Goal: Task Accomplishment & Management: Complete application form

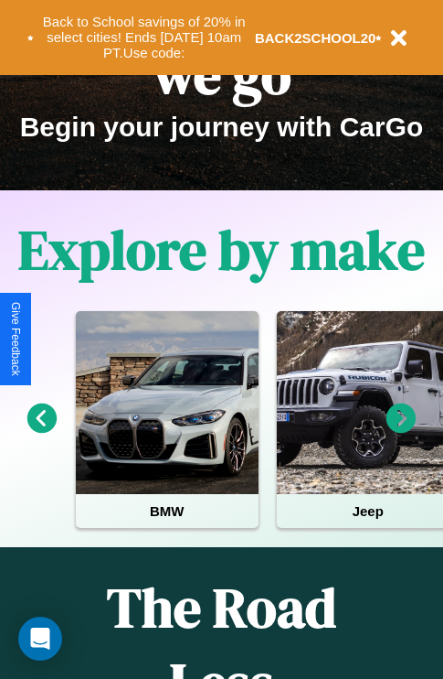
scroll to position [282, 0]
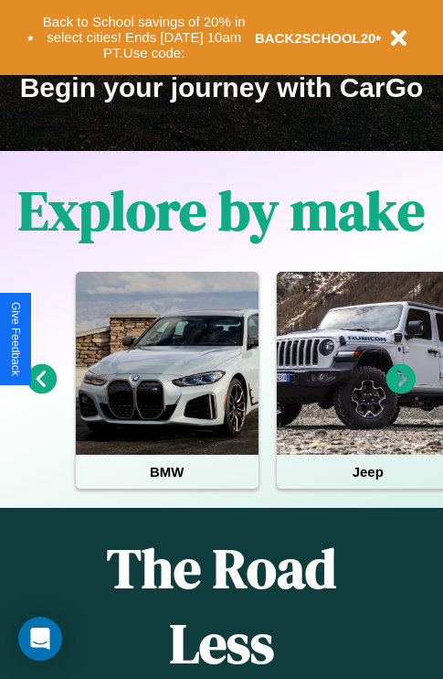
click at [401, 391] on icon at bounding box center [402, 379] width 30 height 30
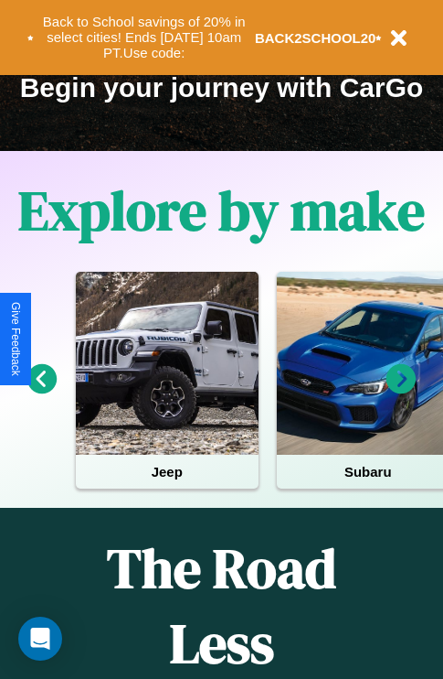
click at [401, 391] on icon at bounding box center [402, 379] width 30 height 30
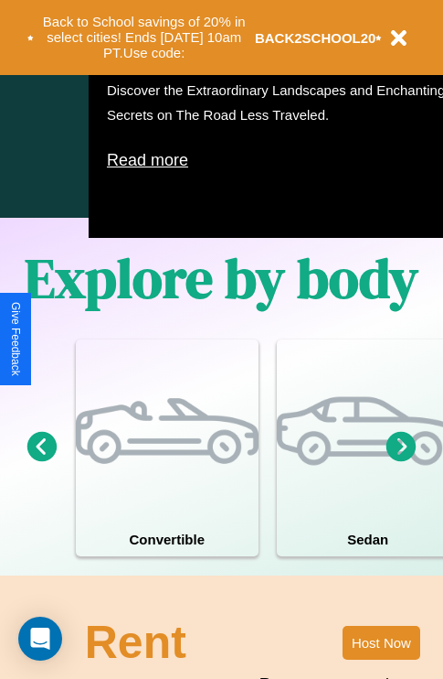
scroll to position [2216, 0]
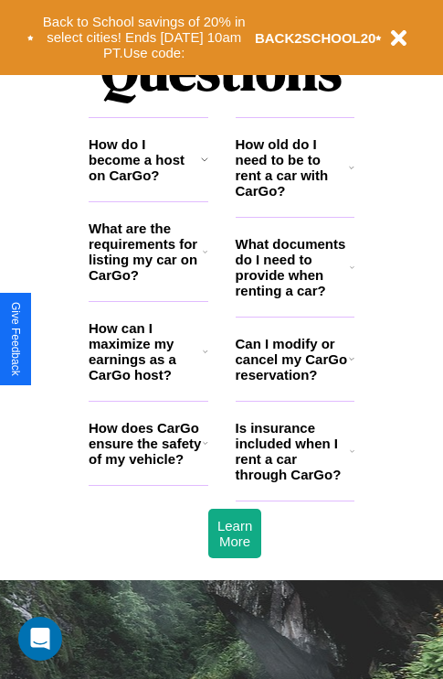
click at [294, 296] on h3 "What documents do I need to provide when renting a car?" at bounding box center [293, 267] width 115 height 62
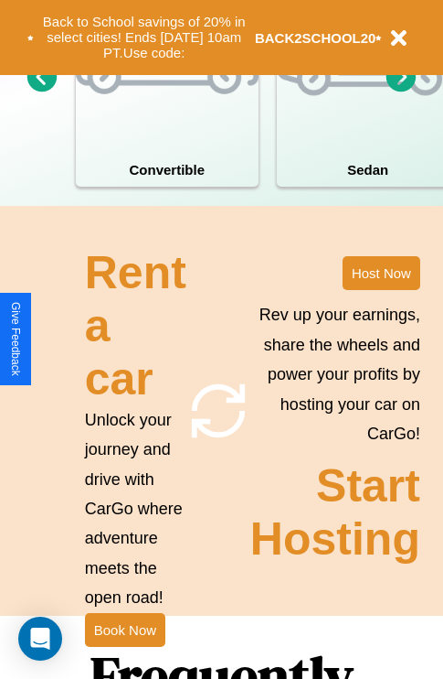
scroll to position [1425, 0]
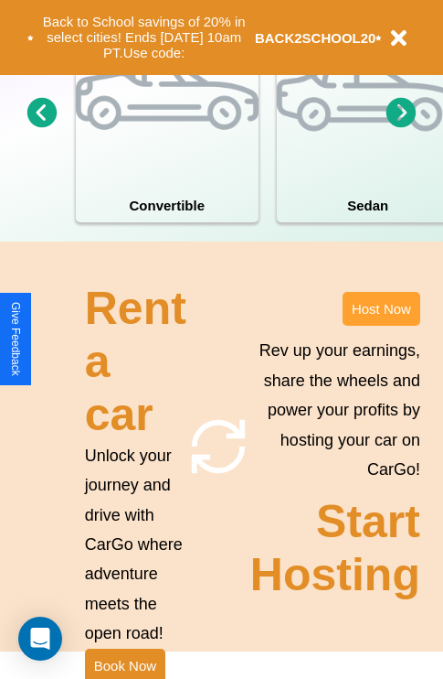
click at [381, 326] on button "Host Now" at bounding box center [382, 309] width 78 height 34
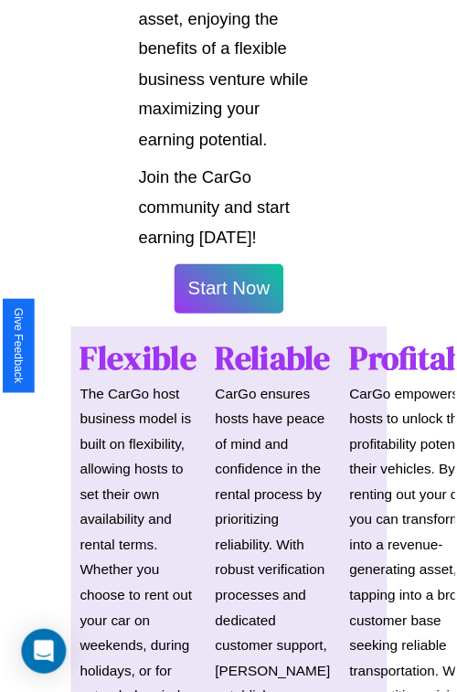
scroll to position [1296, 0]
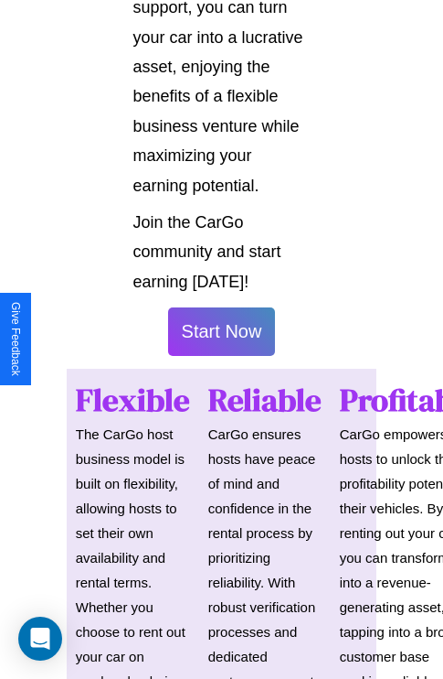
click at [221, 339] on button "Start Now" at bounding box center [222, 331] width 108 height 48
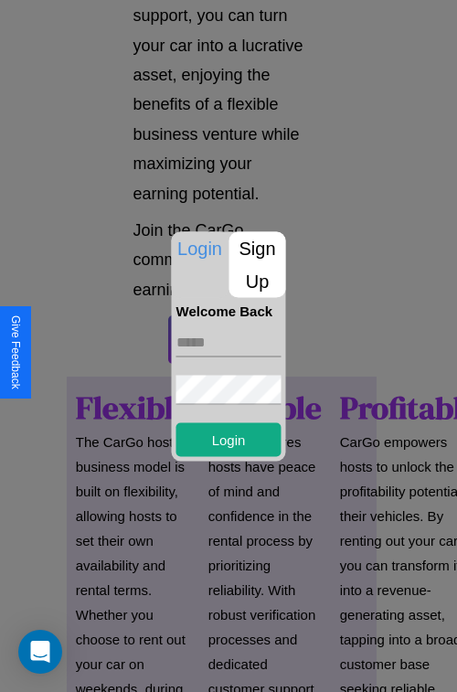
click at [257, 264] on p "Sign Up" at bounding box center [258, 264] width 57 height 66
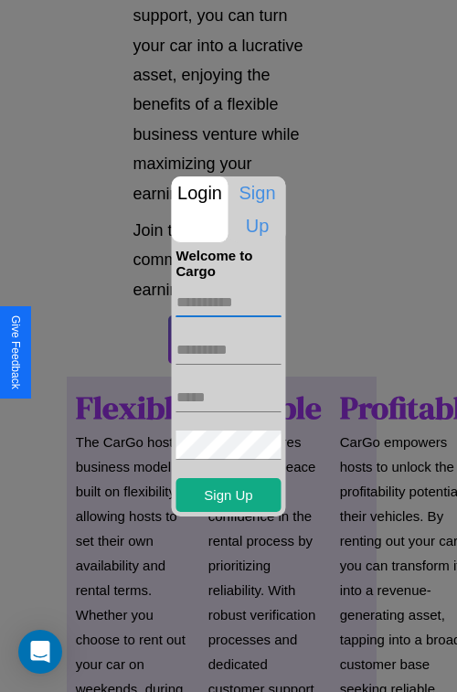
click at [229, 302] on input "text" at bounding box center [228, 302] width 105 height 29
type input "****"
click at [229, 349] on input "text" at bounding box center [228, 350] width 105 height 29
type input "*******"
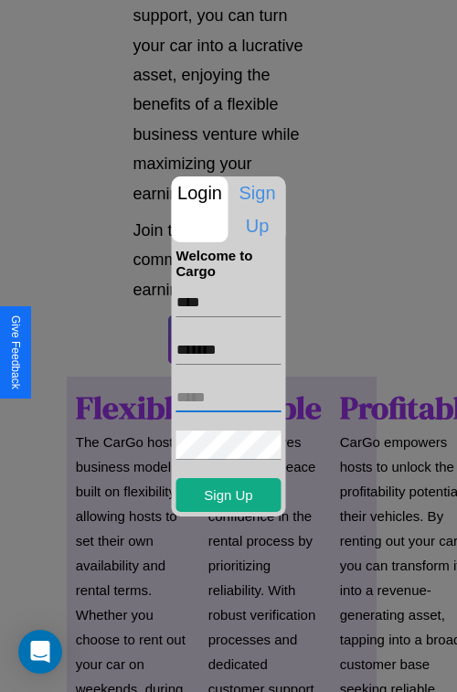
click at [229, 397] on input "text" at bounding box center [228, 397] width 105 height 29
type input "**********"
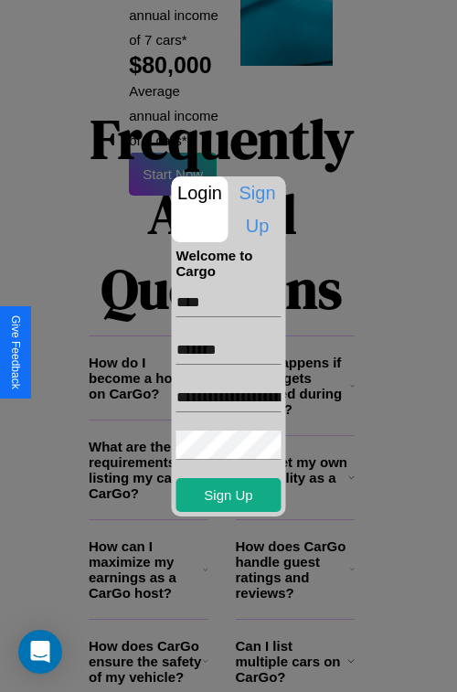
click at [235, 668] on div at bounding box center [228, 346] width 457 height 692
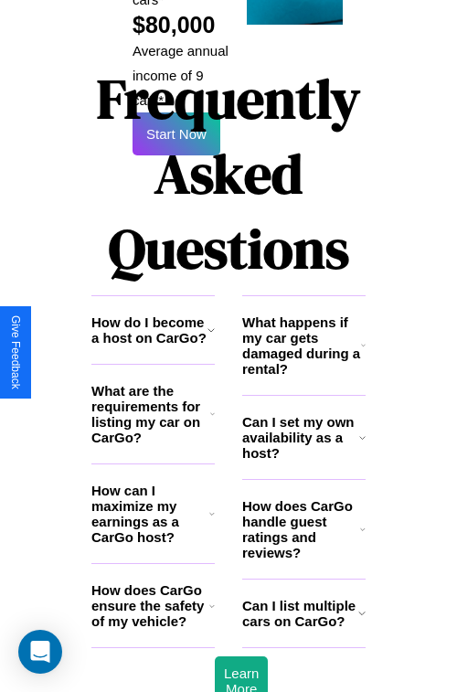
scroll to position [1289, 0]
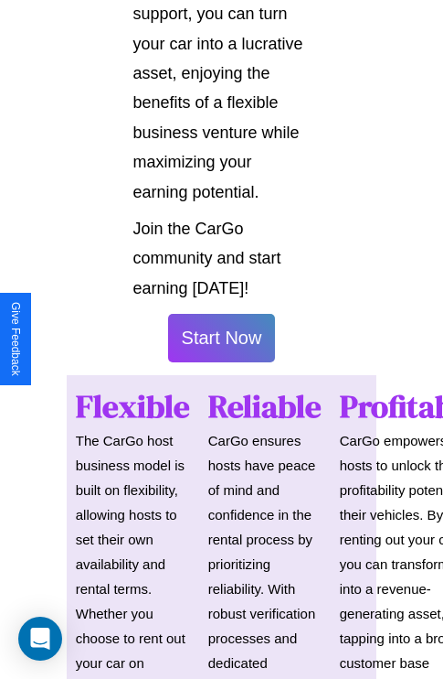
click at [221, 346] on button "Start Now" at bounding box center [222, 338] width 108 height 48
